Goal: Browse casually

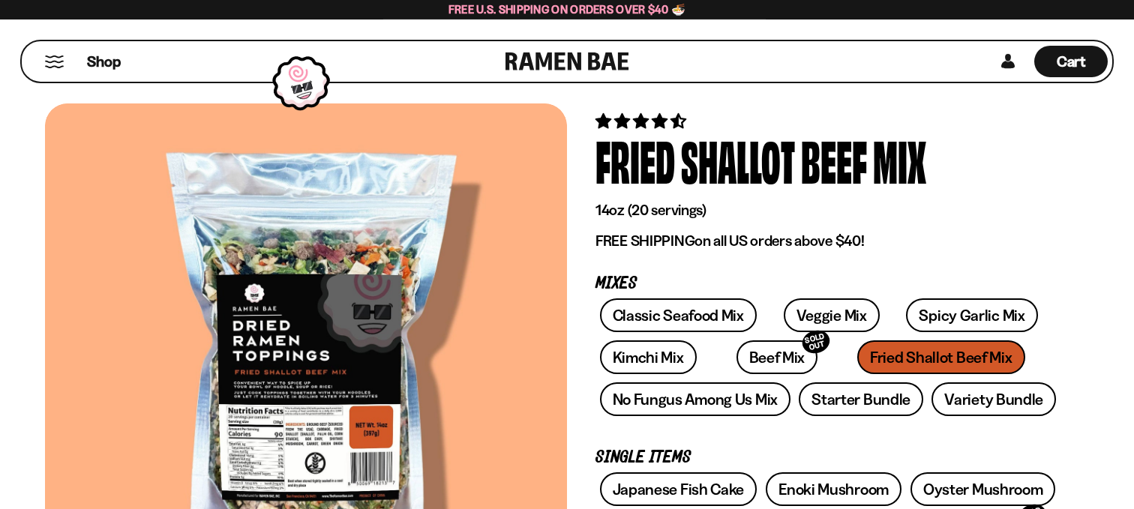
scroll to position [48, 0]
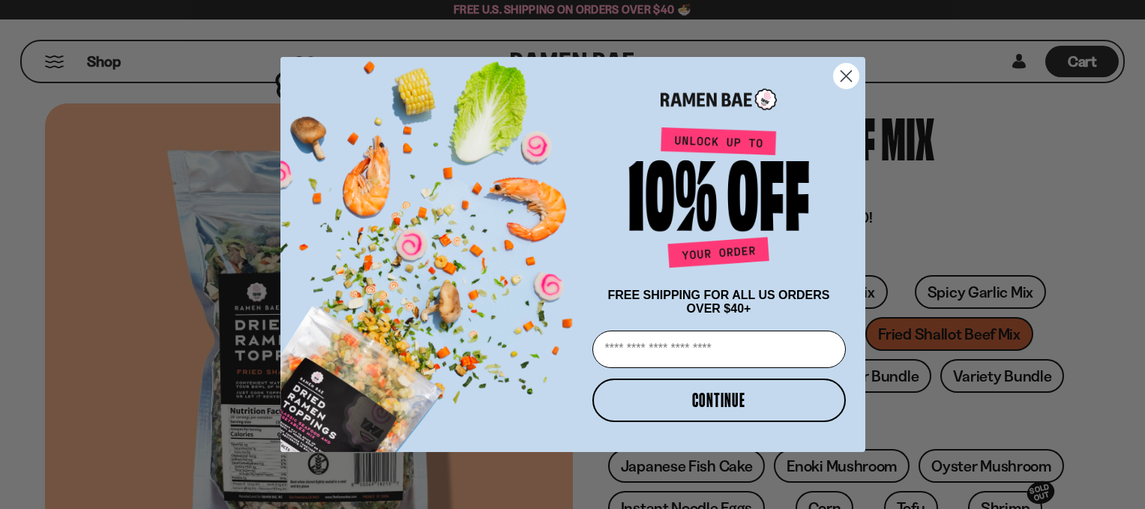
click at [844, 73] on icon "Close dialog" at bounding box center [846, 76] width 10 height 10
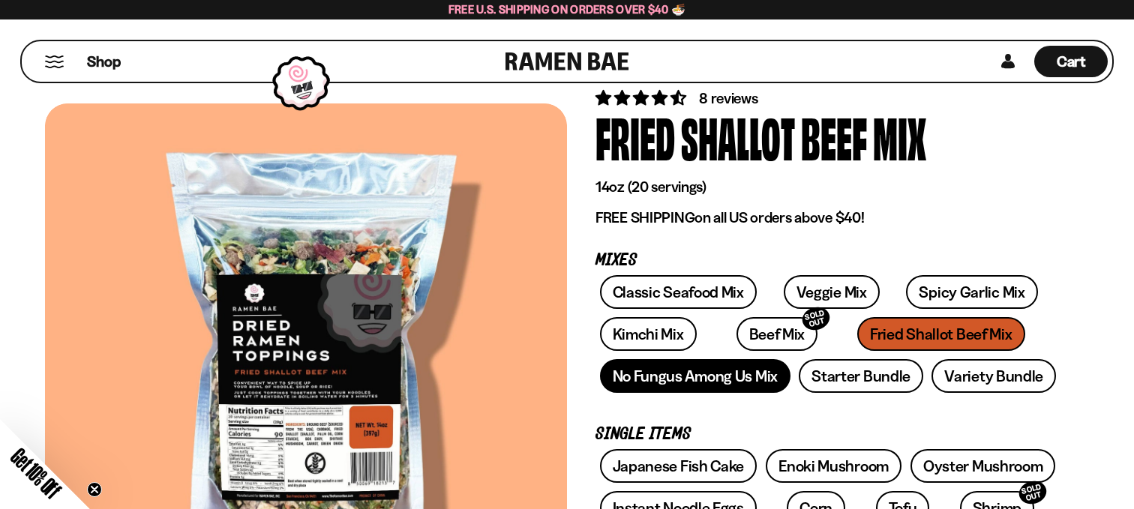
click at [672, 374] on link "No Fungus Among Us Mix" at bounding box center [695, 376] width 190 height 34
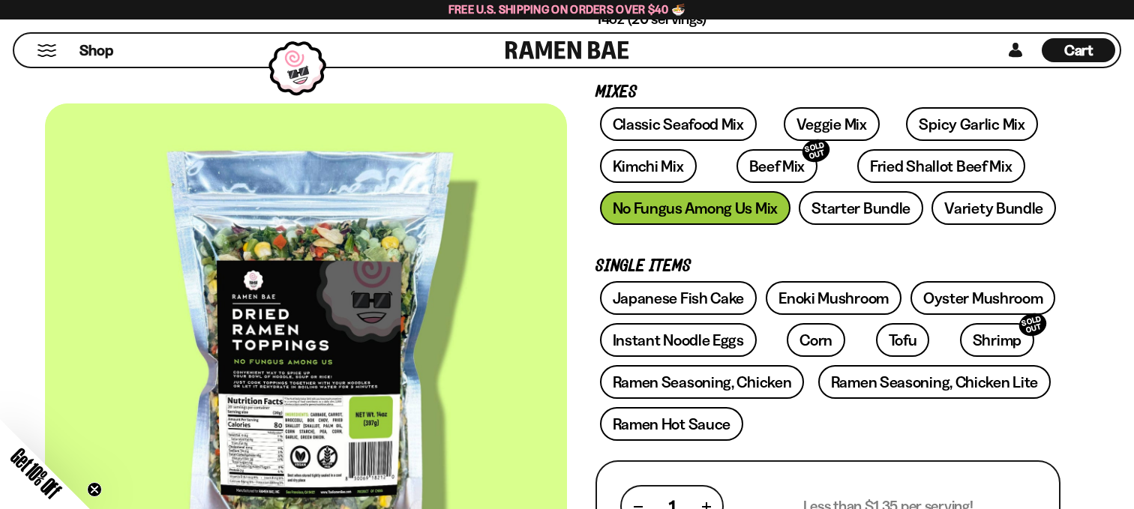
scroll to position [228, 0]
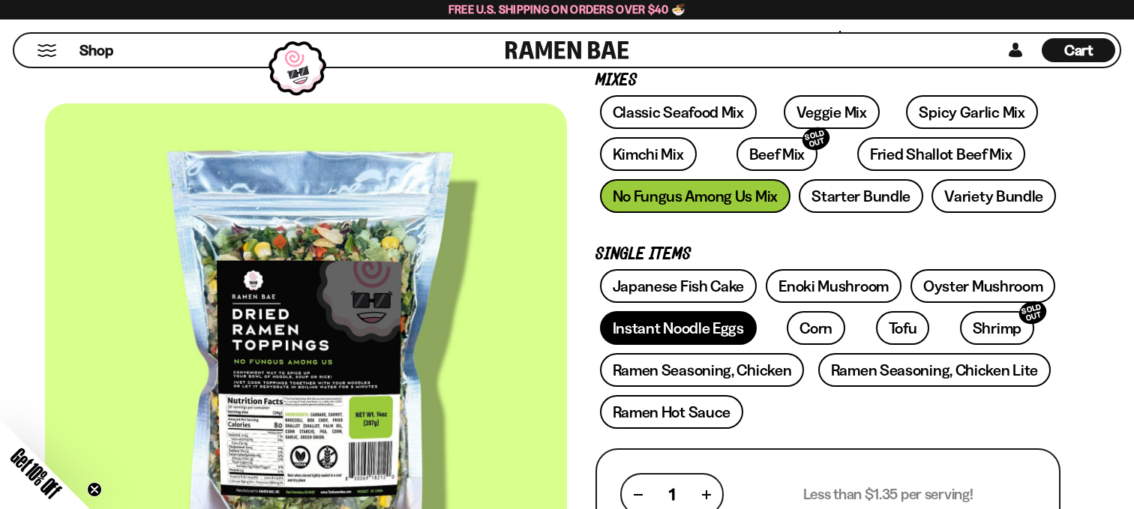
click at [668, 327] on link "Instant Noodle Eggs" at bounding box center [678, 328] width 157 height 34
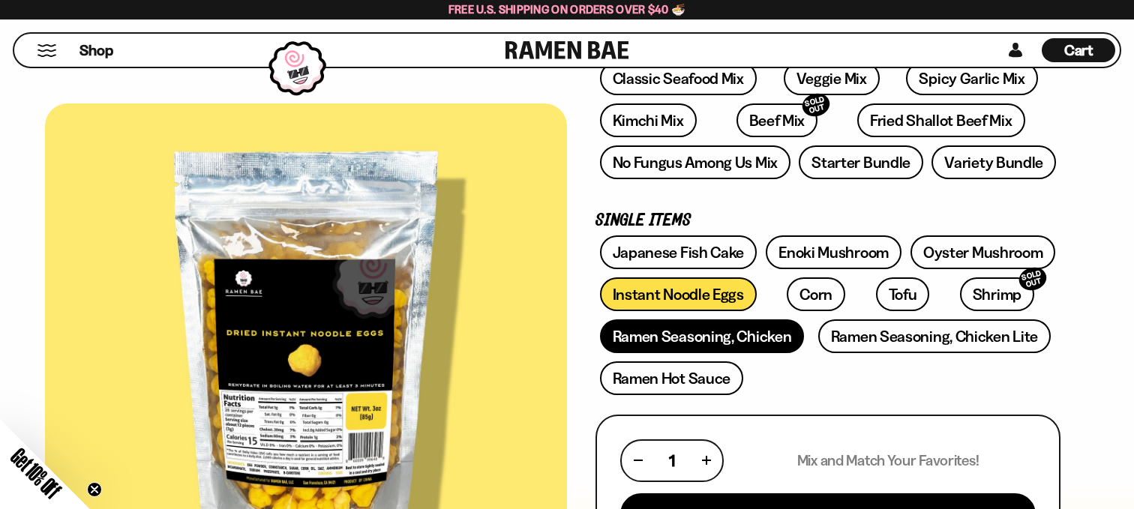
scroll to position [252, 0]
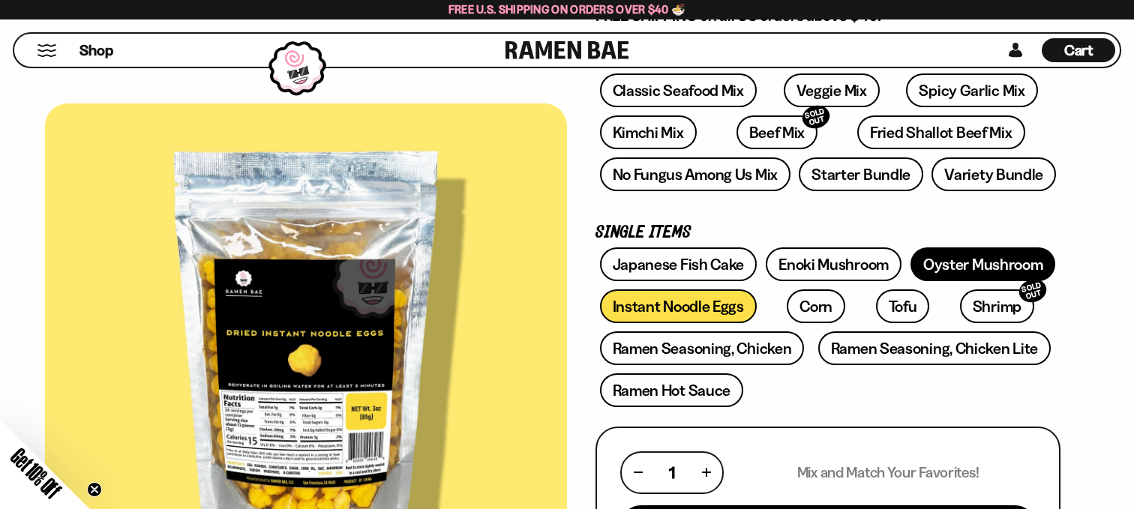
click at [1006, 272] on link "Oyster Mushroom" at bounding box center [982, 264] width 145 height 34
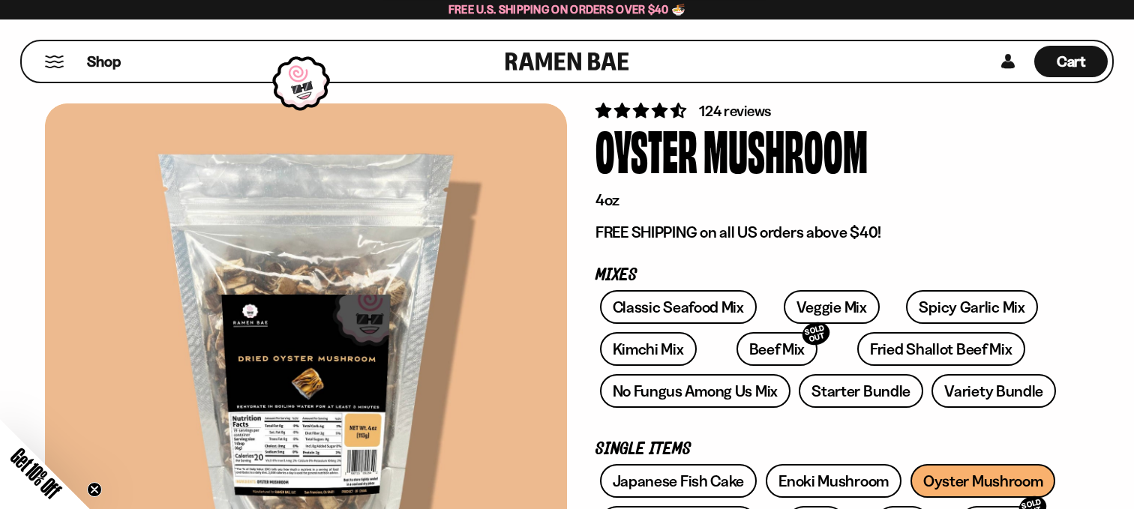
scroll to position [12, 0]
